Goal: Task Accomplishment & Management: Complete application form

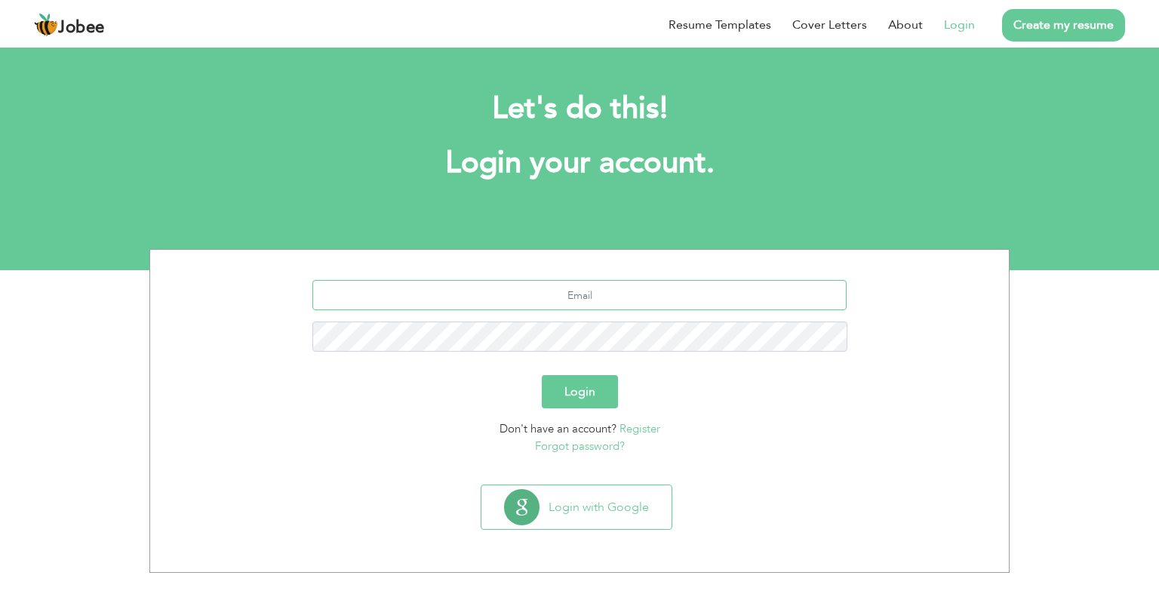
click at [578, 293] on input "text" at bounding box center [579, 295] width 535 height 30
type input "rabisultan55@gmail.com"
click at [559, 316] on div "rabisultan55@gmail.com" at bounding box center [580, 321] width 836 height 83
click at [542, 375] on button "Login" at bounding box center [580, 391] width 76 height 33
click at [596, 395] on button "Login" at bounding box center [580, 391] width 76 height 33
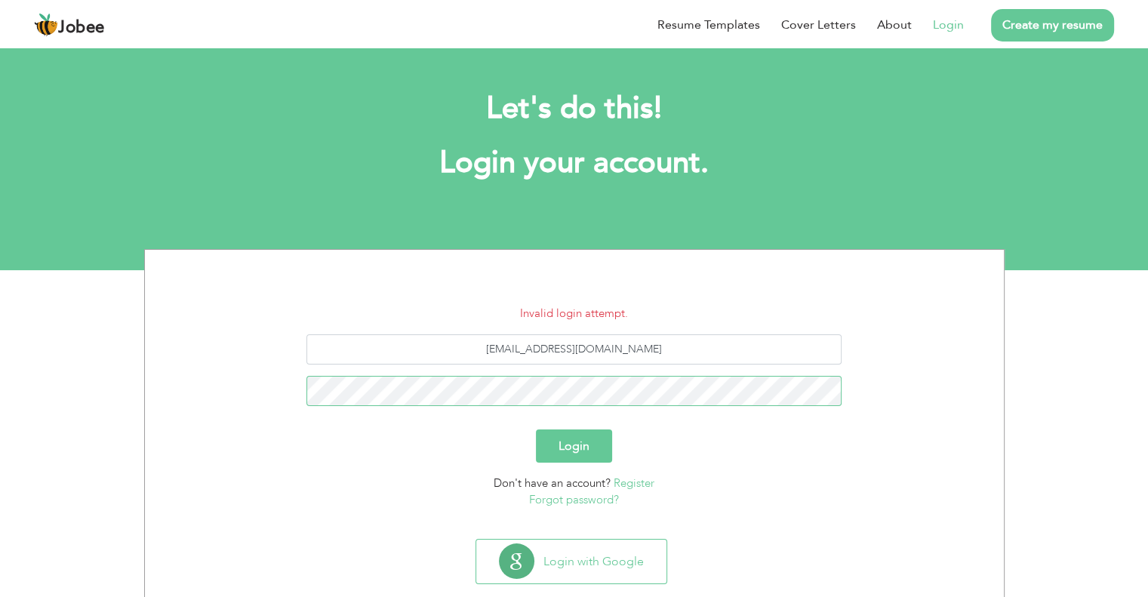
click at [536, 429] on button "Login" at bounding box center [574, 445] width 76 height 33
click at [568, 442] on button "Login" at bounding box center [574, 445] width 76 height 33
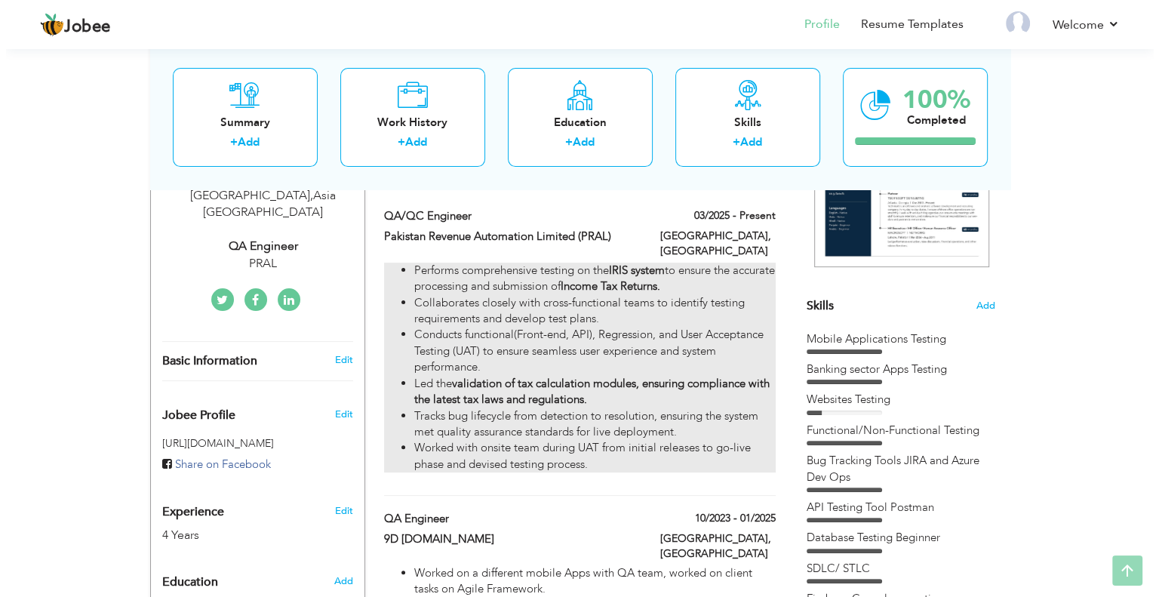
scroll to position [302, 0]
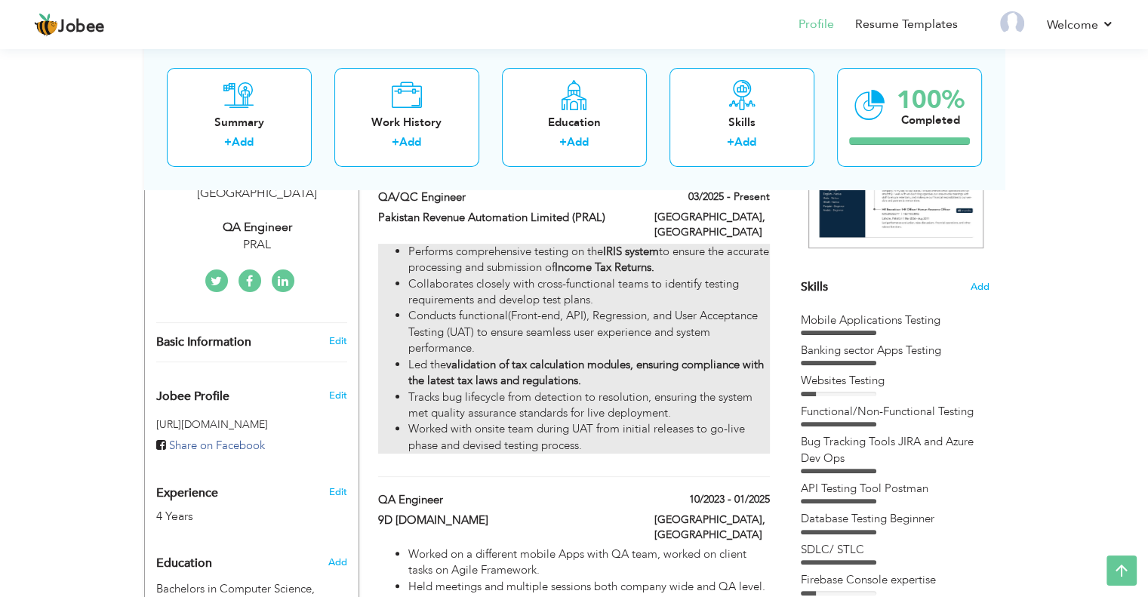
click at [499, 310] on li "Conducts functional(Front-end, API), Regression, and User Acceptance Testing (U…" at bounding box center [588, 332] width 361 height 48
type input "QA/QC Engineer"
type input "Pakistan Revenue Automation Limited (PRAL)"
type input "03/2025"
type input "[GEOGRAPHIC_DATA]"
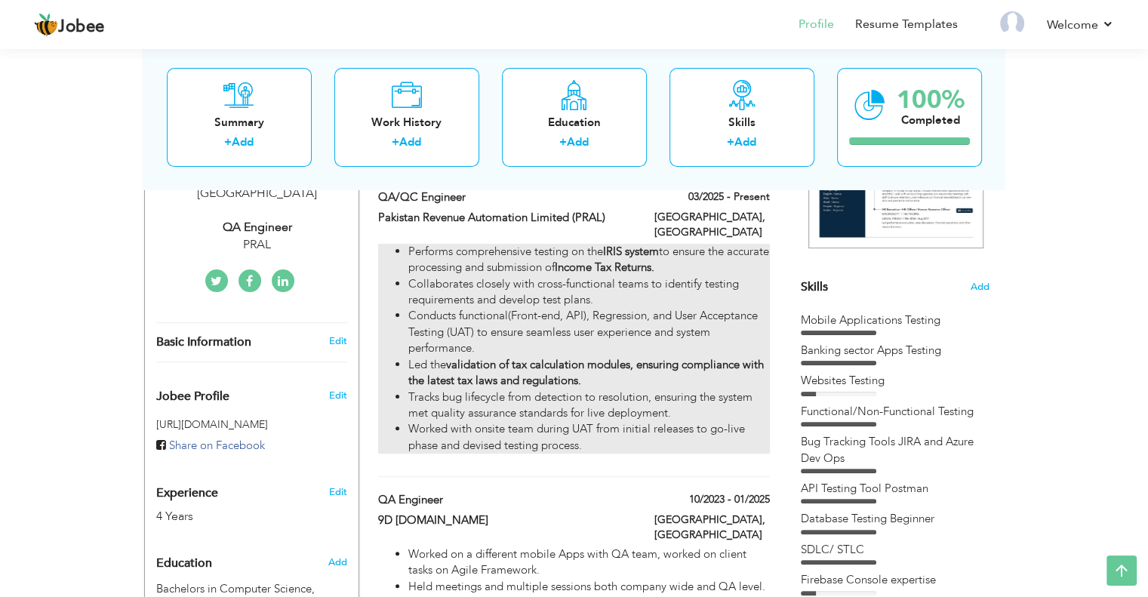
type input "[GEOGRAPHIC_DATA]"
checkbox input "true"
